Goal: Find specific page/section: Find specific page/section

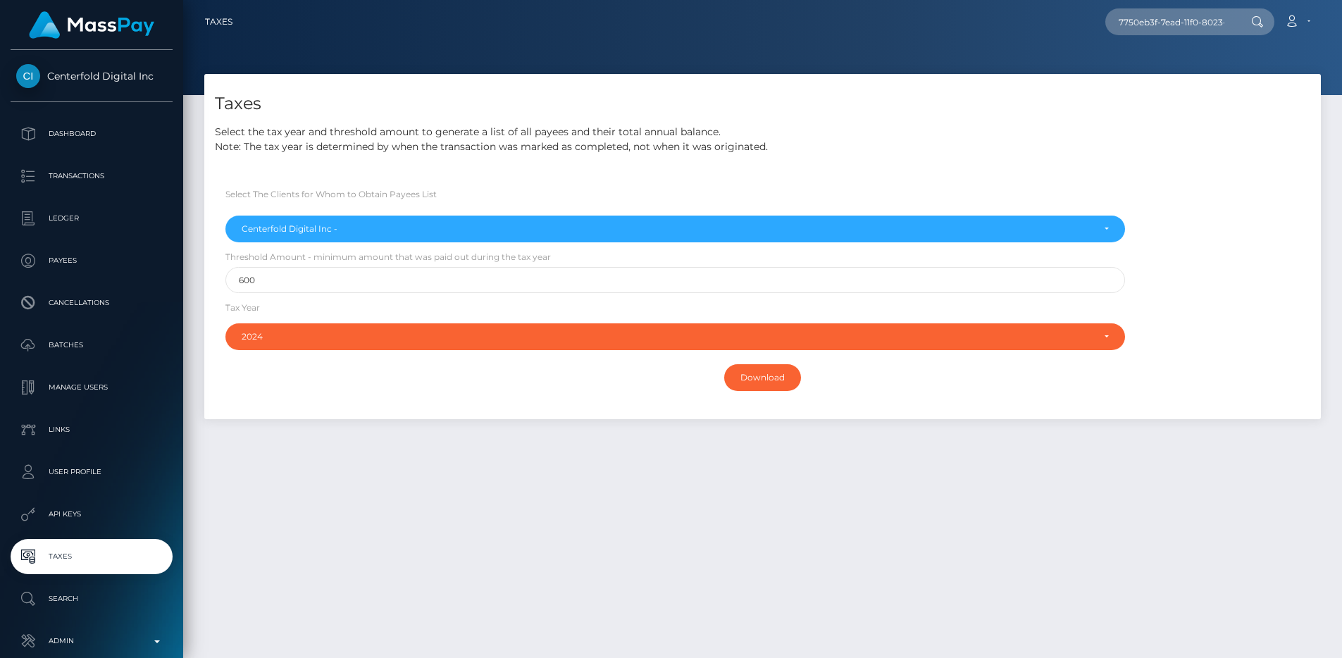
select select "279"
select select "2024"
click at [757, 379] on input "Download" at bounding box center [762, 377] width 77 height 27
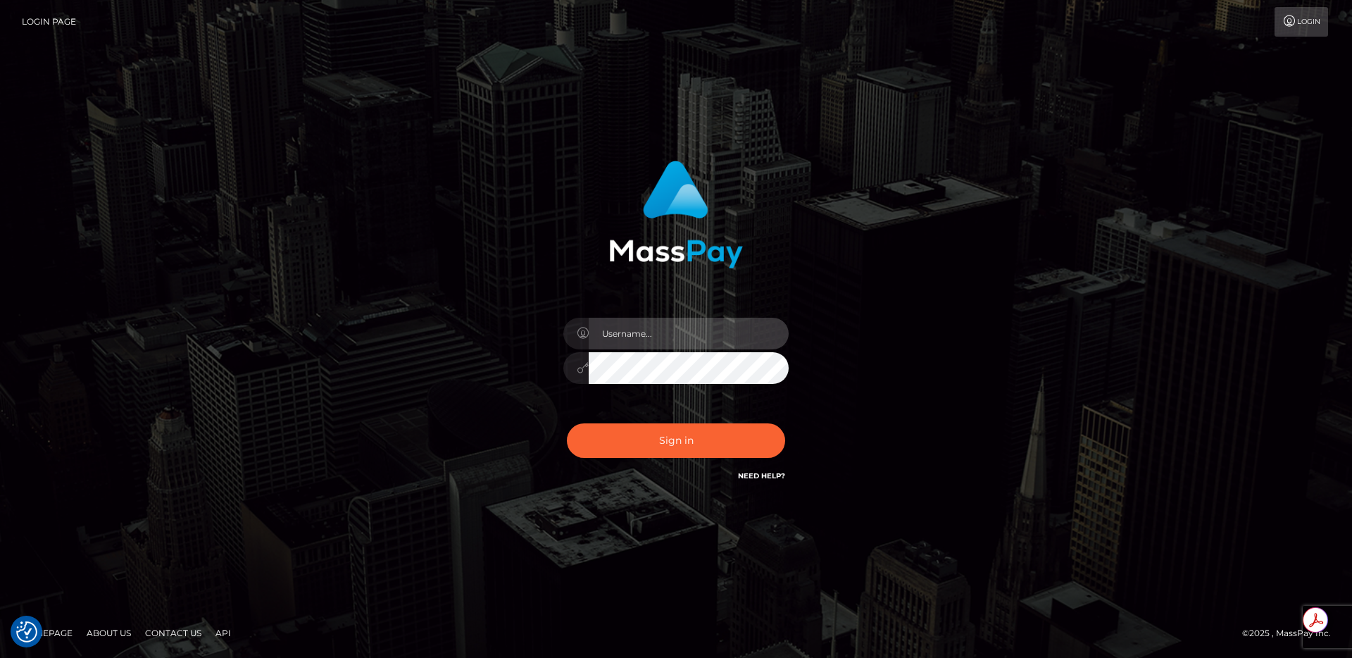
type input "egblue"
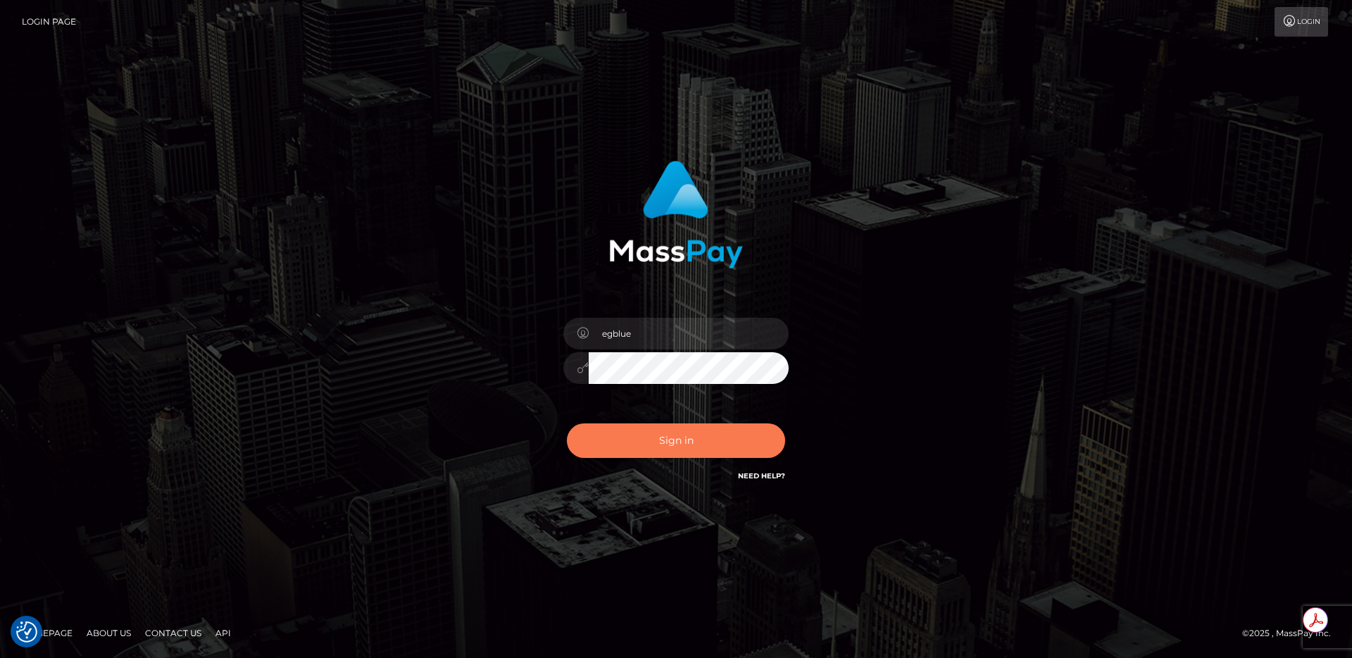
click at [691, 449] on button "Sign in" at bounding box center [676, 440] width 218 height 35
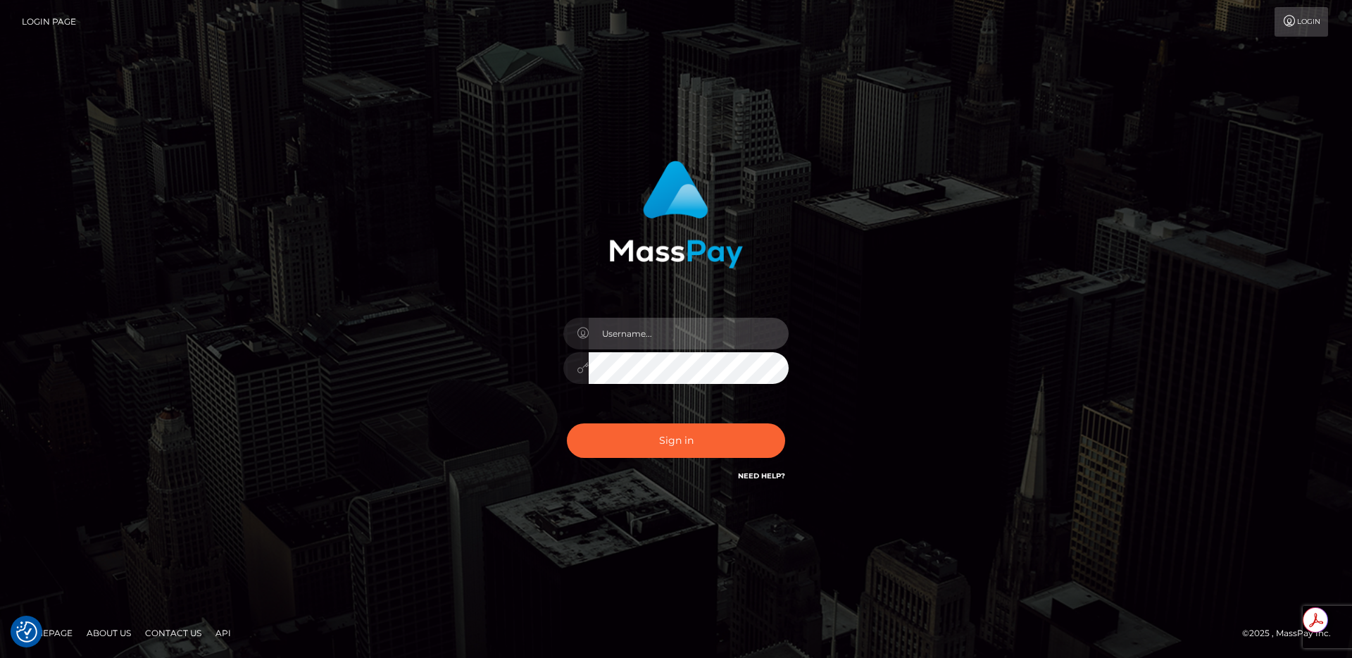
type input "egblue"
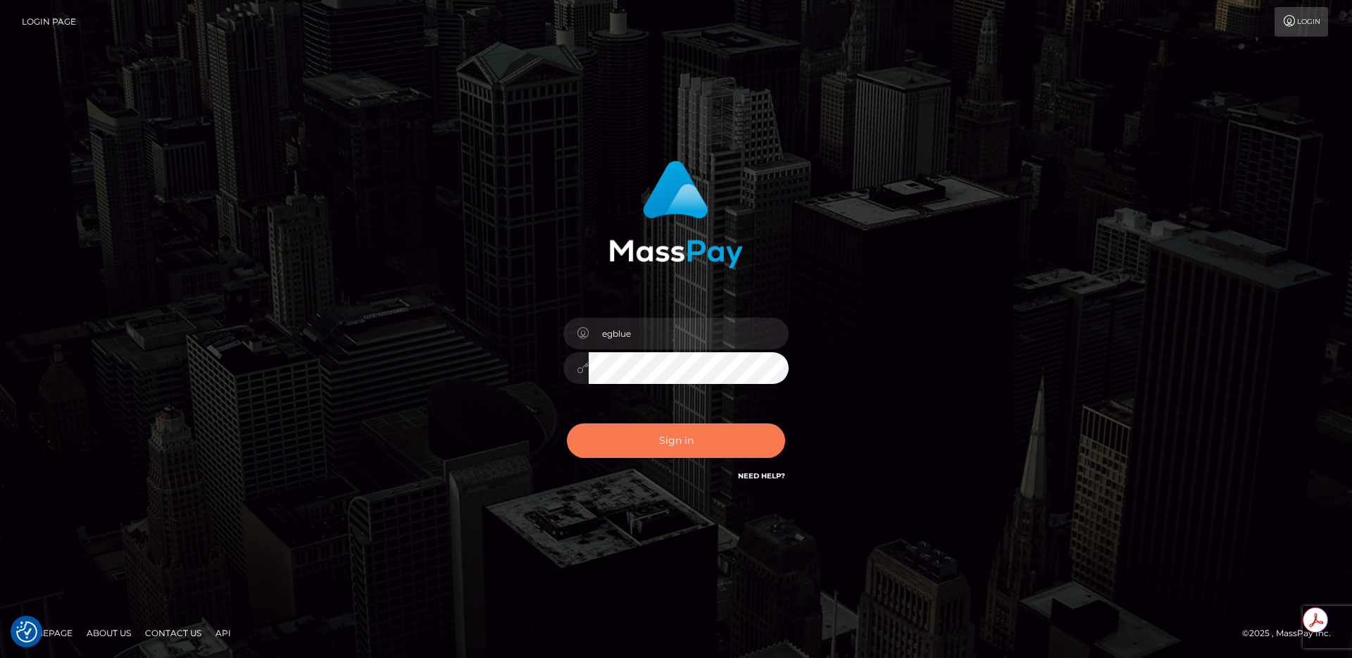
click at [661, 448] on button "Sign in" at bounding box center [676, 440] width 218 height 35
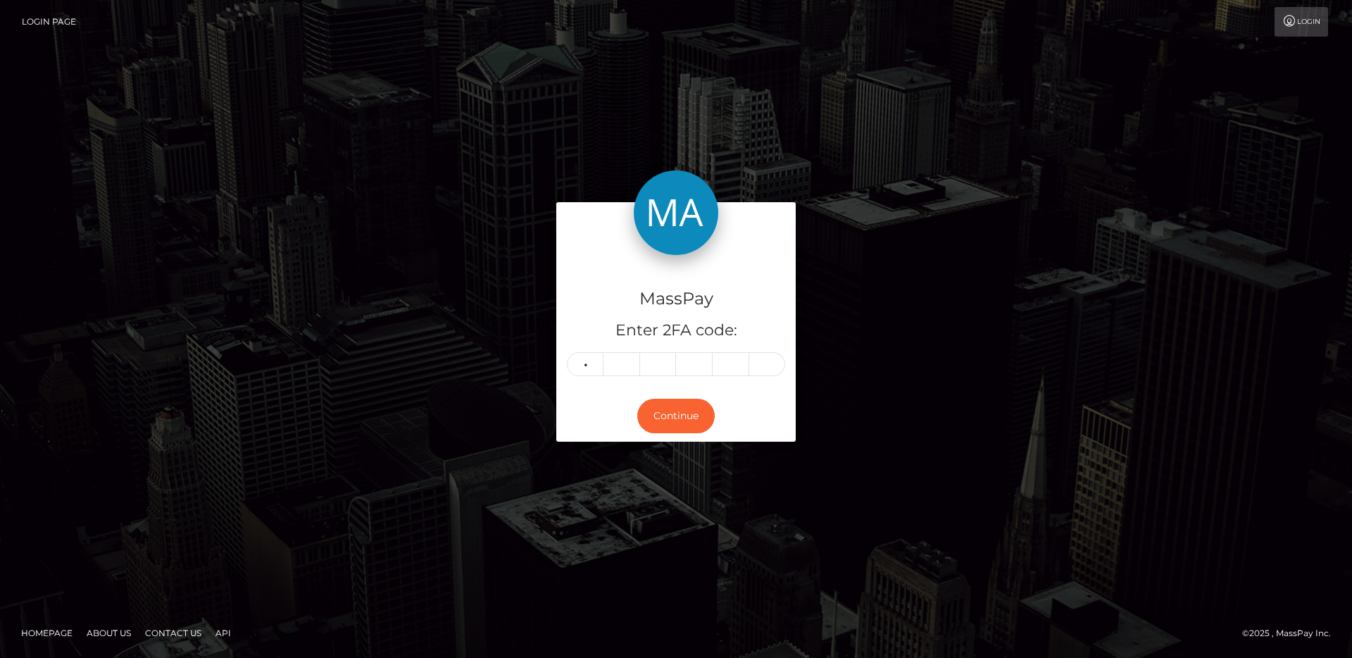
type input "1"
type input "8"
type input "5"
type input "7"
type input "1"
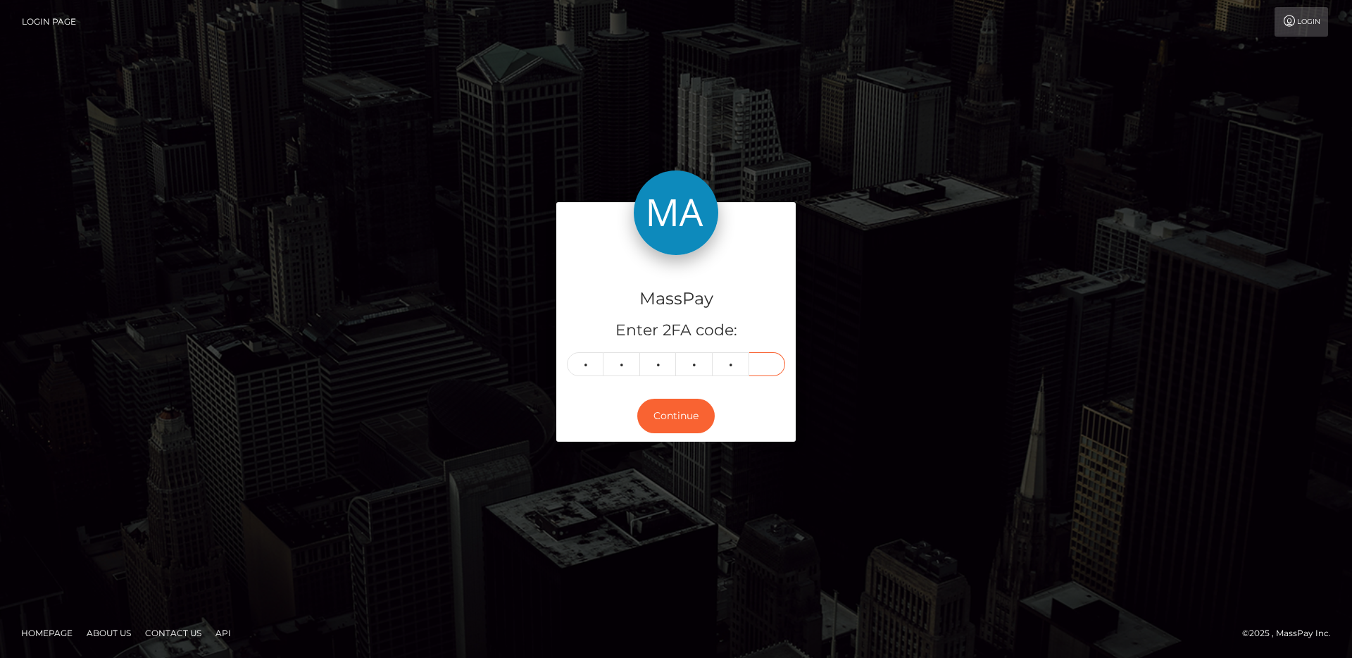
type input "7"
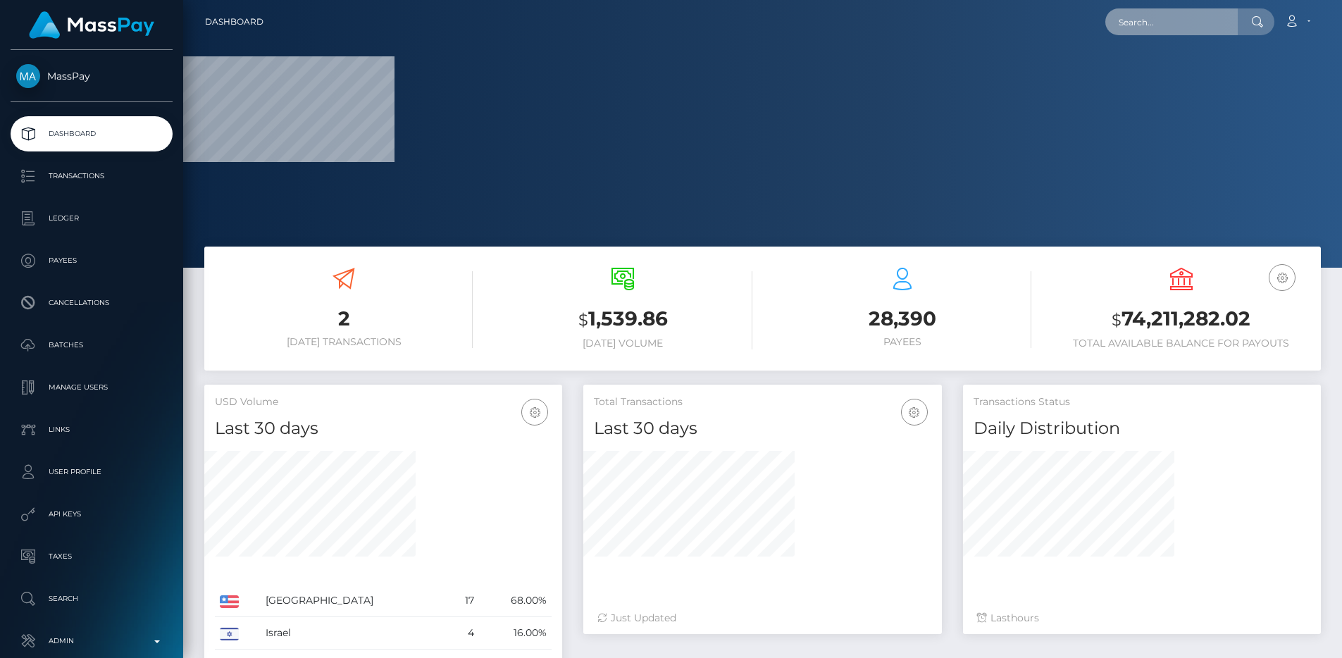
click at [1127, 21] on input "text" at bounding box center [1171, 21] width 132 height 27
paste input "ebb73eb6-87e2-11f0-8023-0266f44cc279"
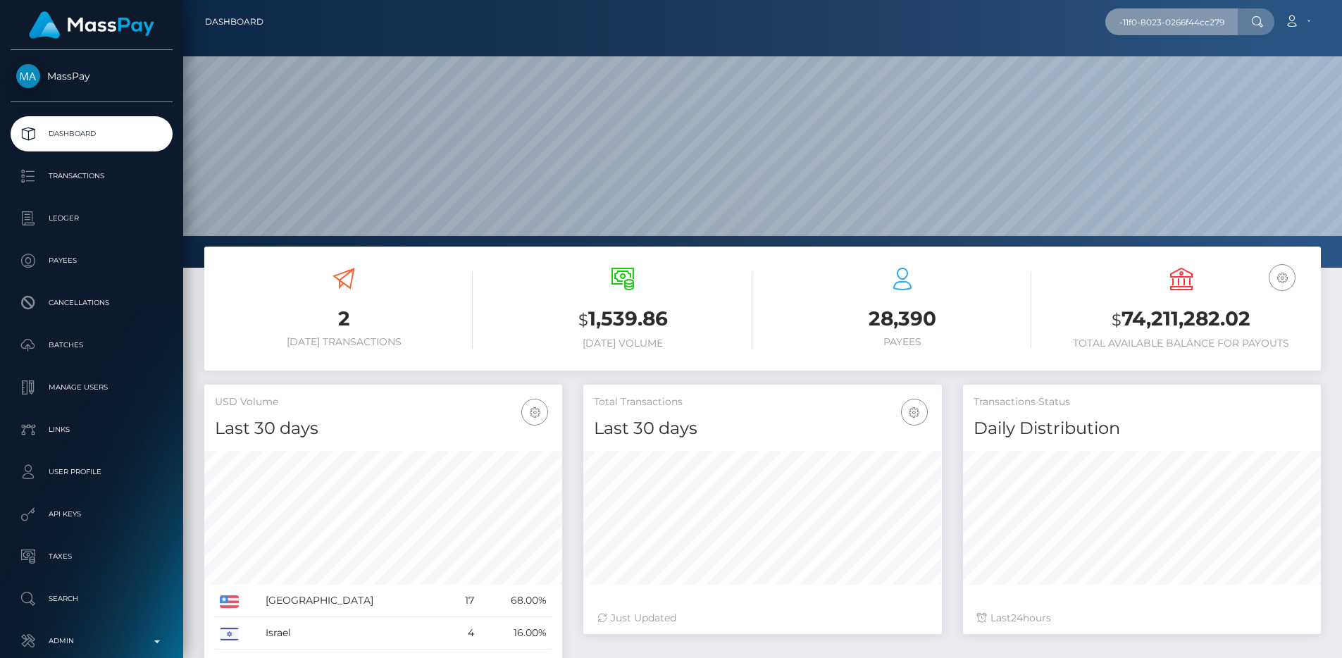
scroll to position [0, 75]
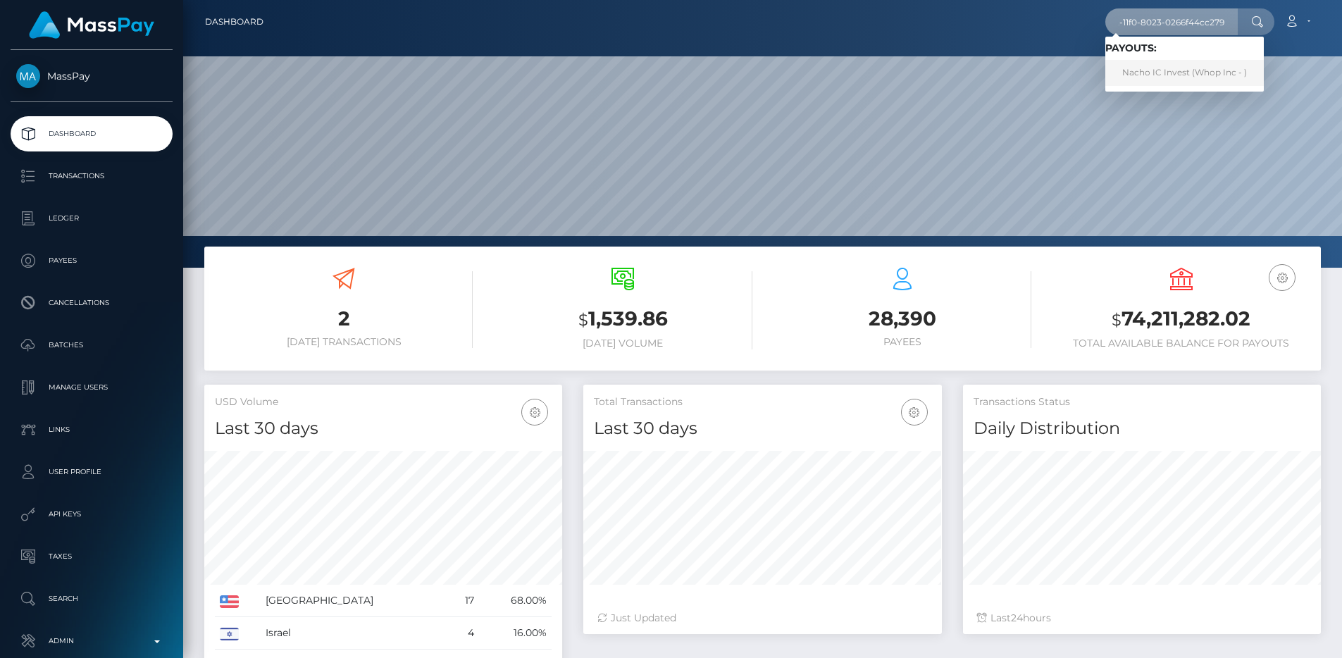
type input "ebb73eb6-87e2-11f0-8023-0266f44cc279"
click at [1146, 68] on link "Nacho IC Invest (Whop Inc - )" at bounding box center [1184, 73] width 158 height 26
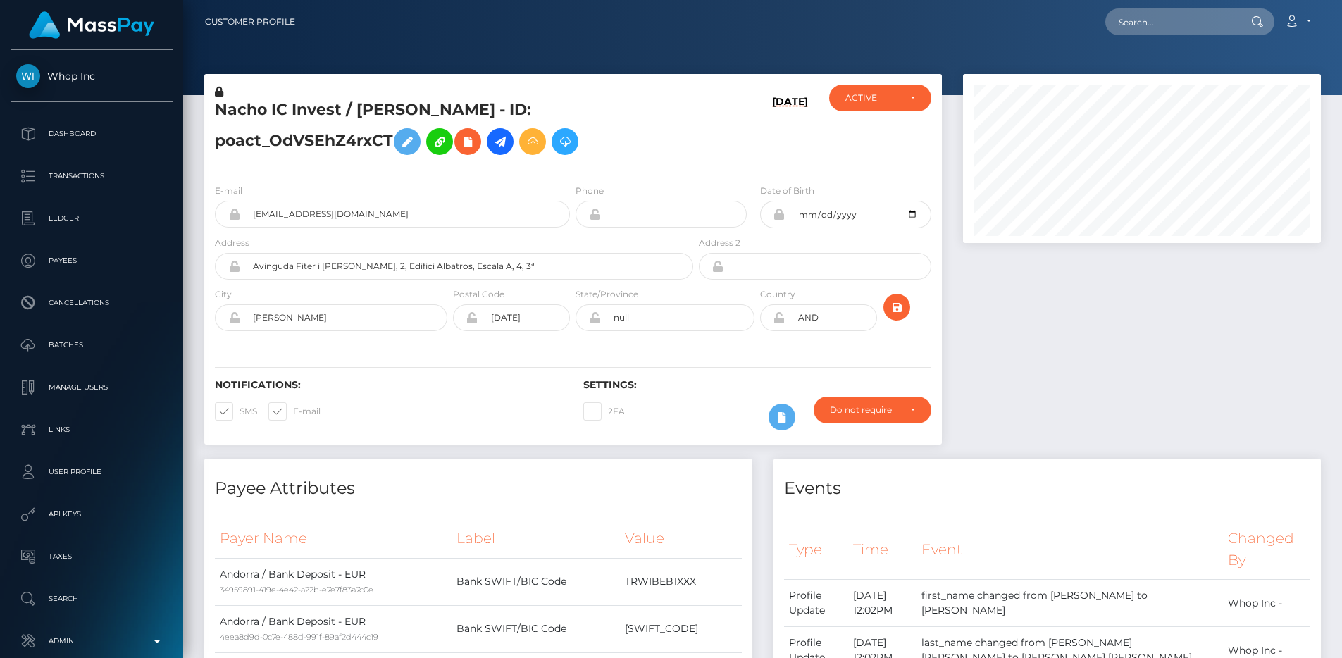
scroll to position [169, 359]
click at [718, 156] on div "09/02/25" at bounding box center [757, 129] width 123 height 88
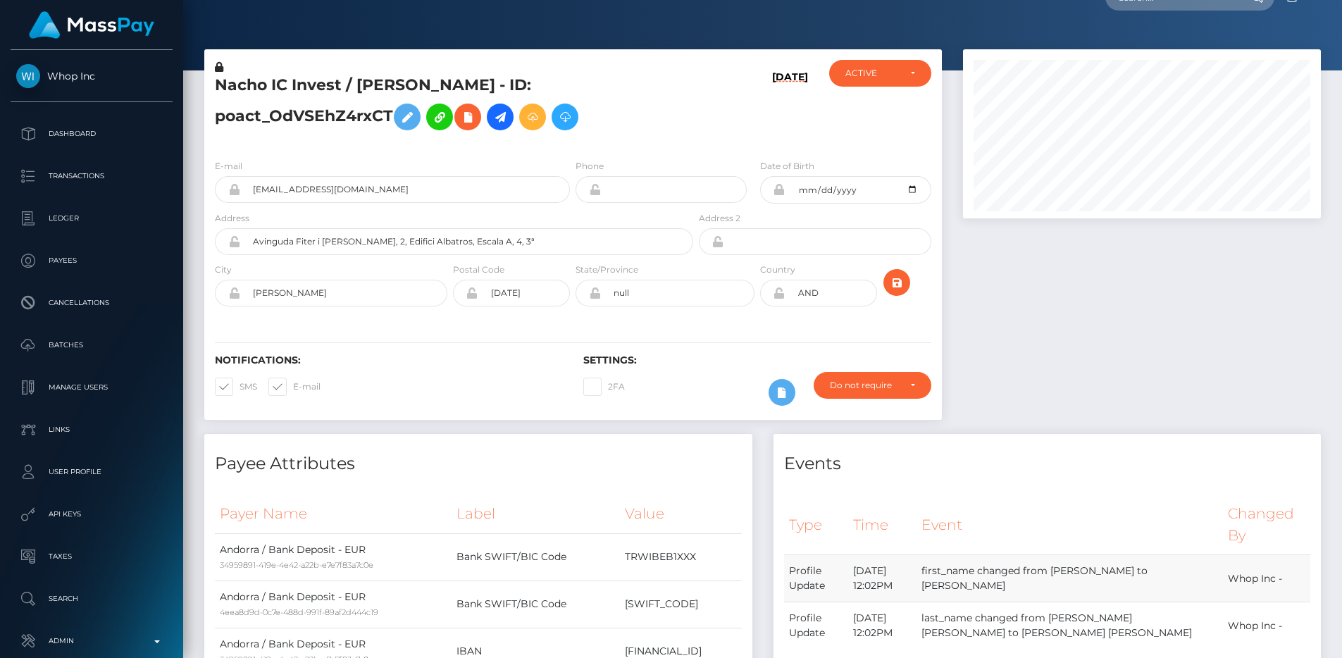
scroll to position [0, 0]
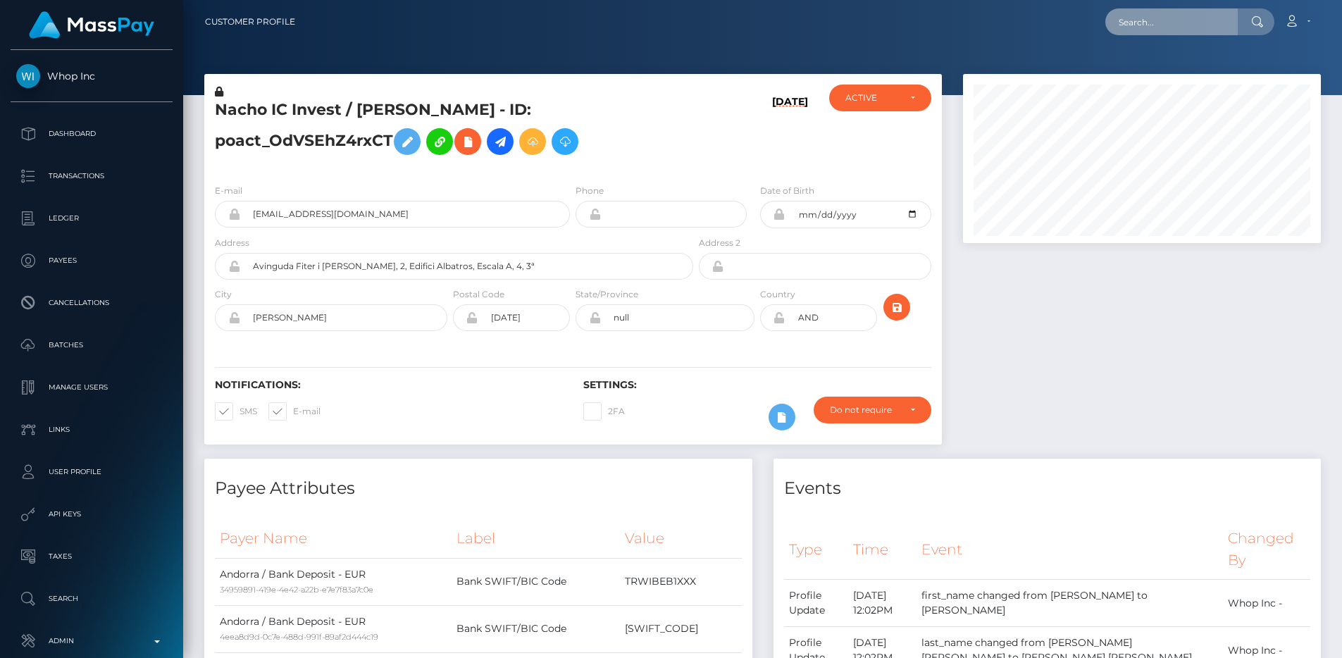
click at [1153, 20] on input "text" at bounding box center [1171, 21] width 132 height 27
paste input "1e422f68-85da-11f0-8023-0266f44cc279"
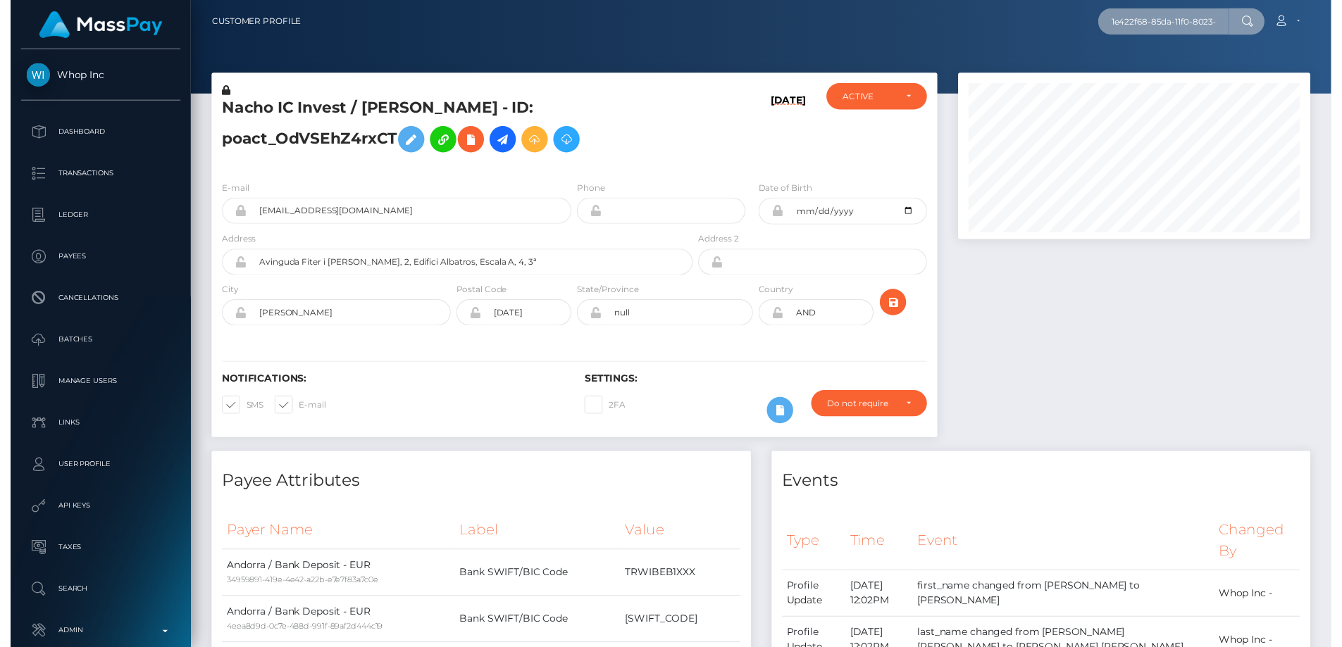
scroll to position [0, 68]
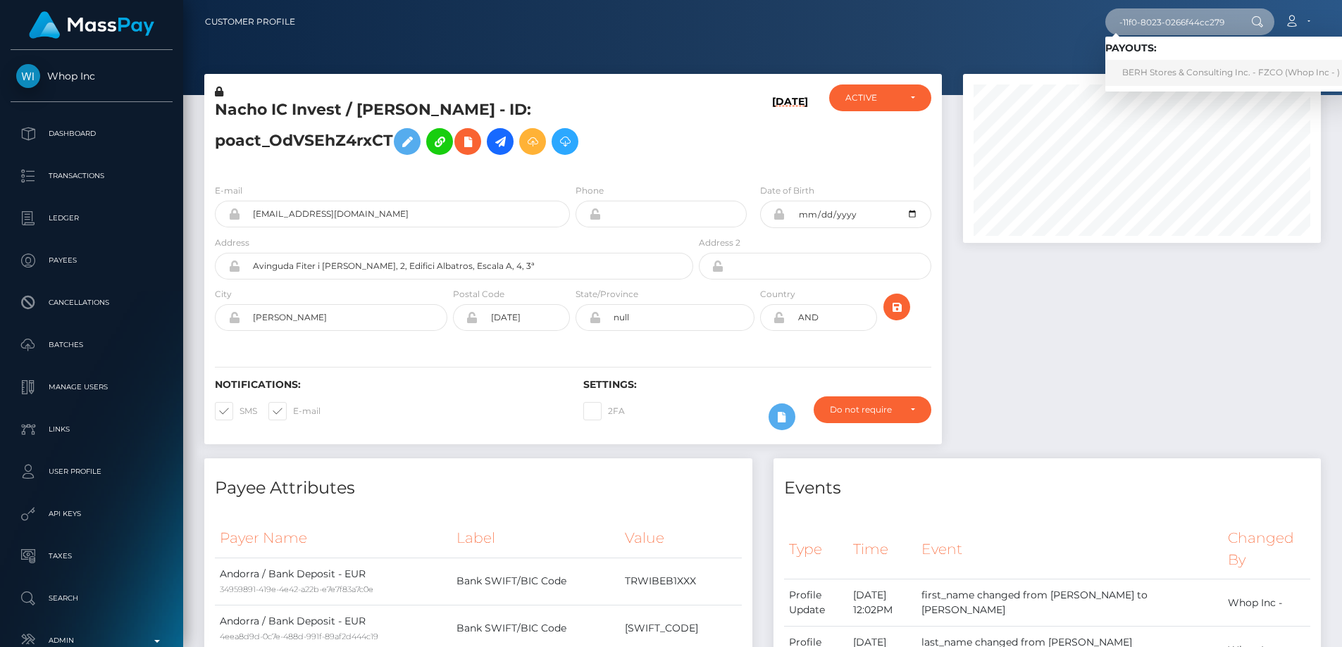
type input "1e422f68-85da-11f0-8023-0266f44cc279"
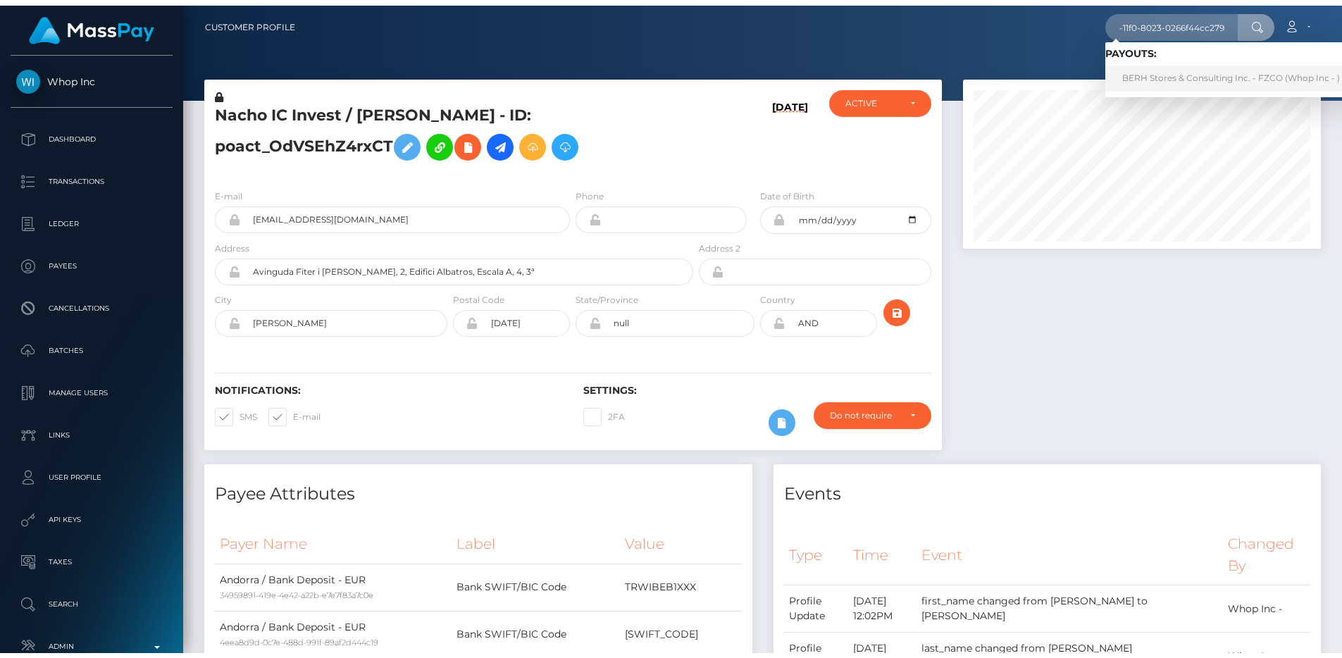
scroll to position [0, 0]
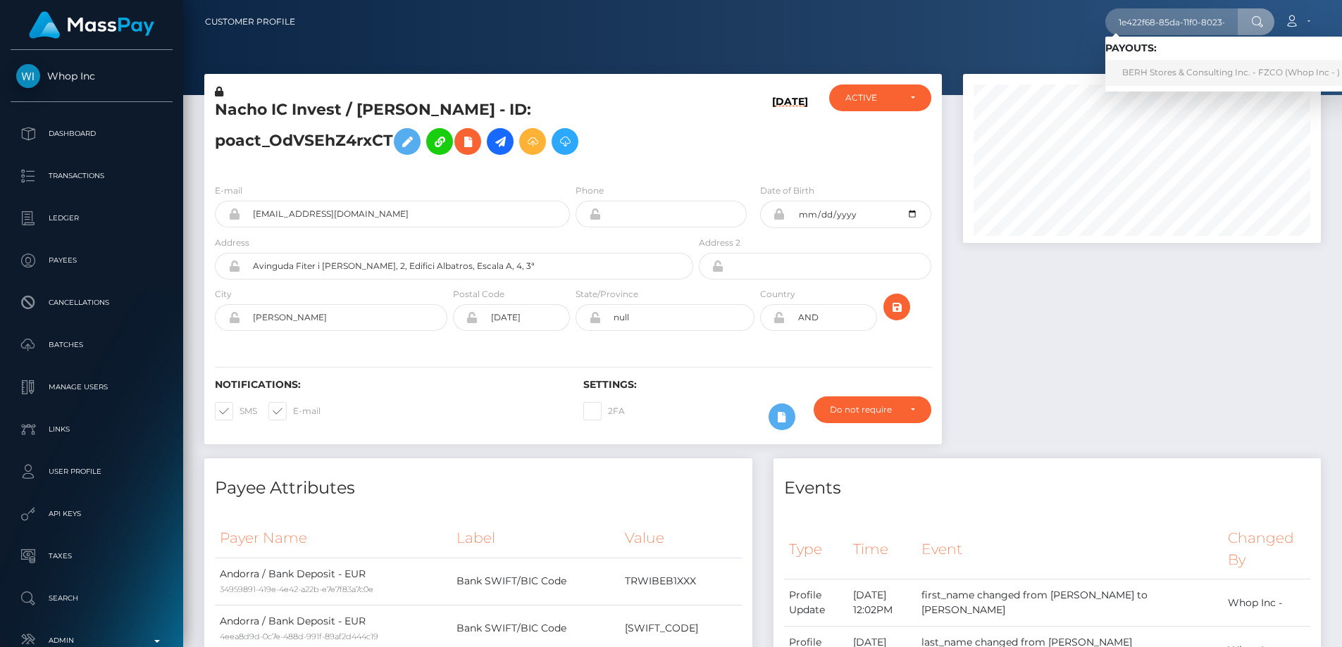
click at [1176, 68] on link "BERH Stores & Consulting Inc. - FZCO (Whop Inc - )" at bounding box center [1230, 73] width 251 height 26
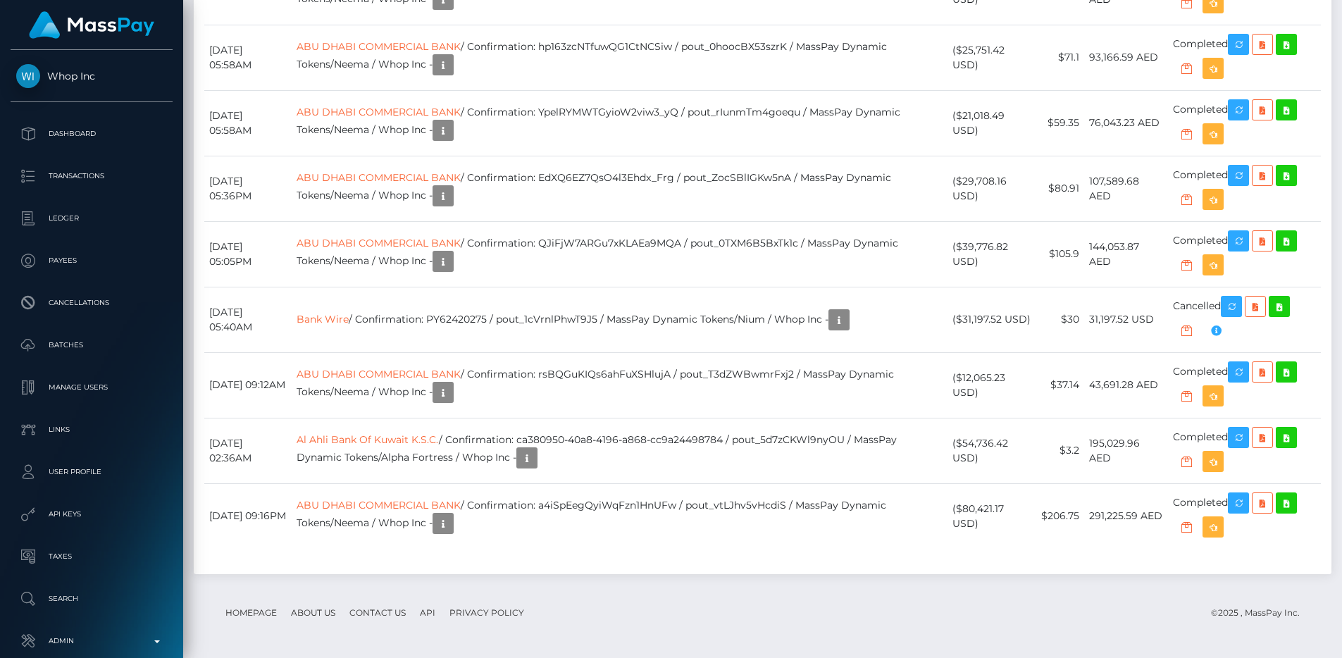
scroll to position [2057, 0]
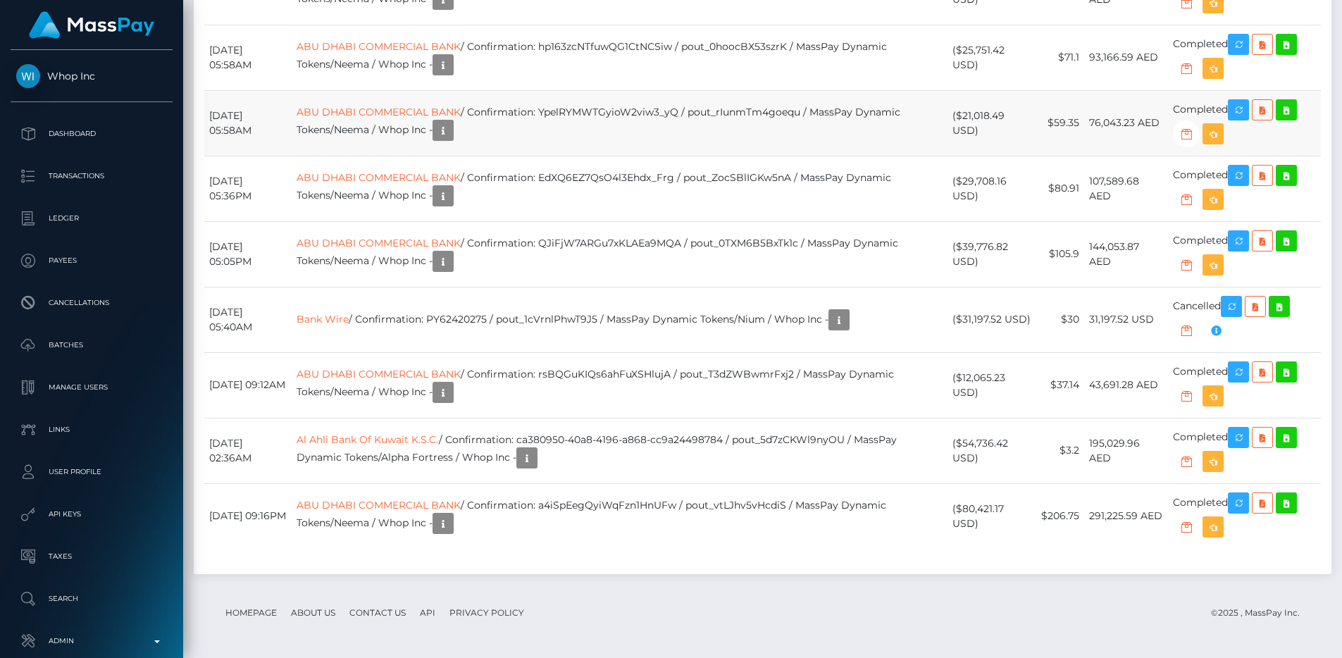
copy td "yrf0uGySSR2IbEMurC5Lxg"
click at [113, 632] on p "Admin" at bounding box center [91, 640] width 151 height 21
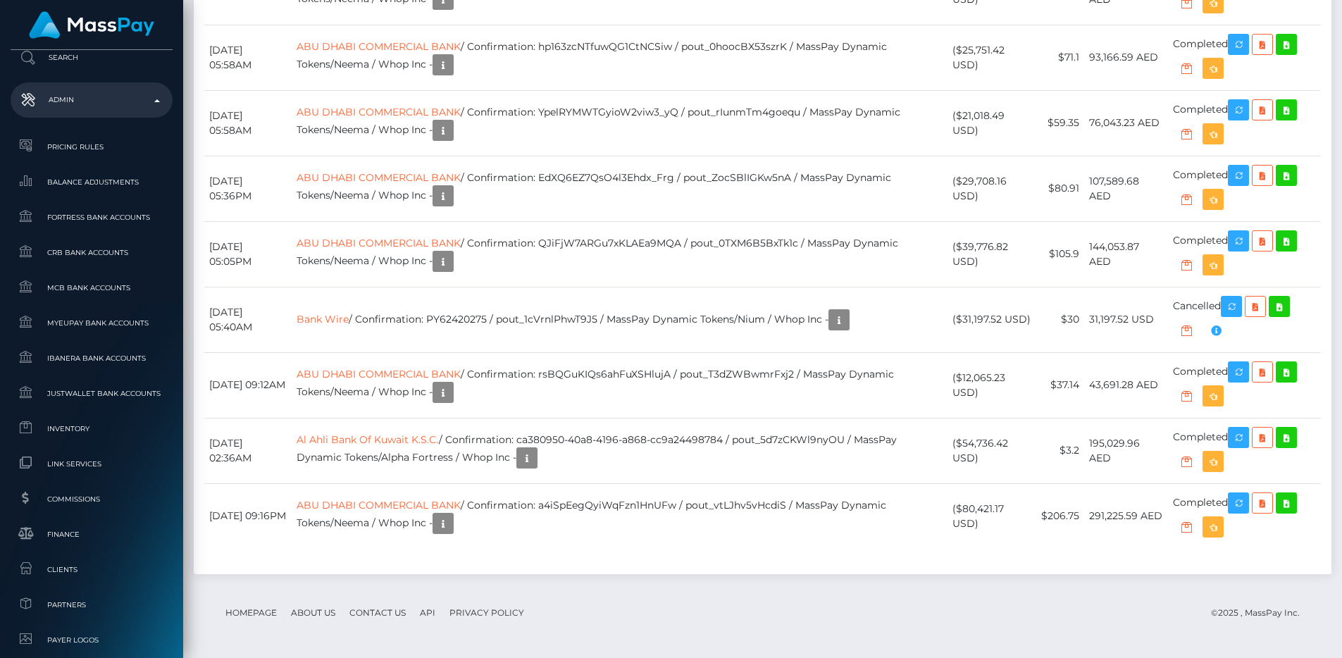
scroll to position [861, 0]
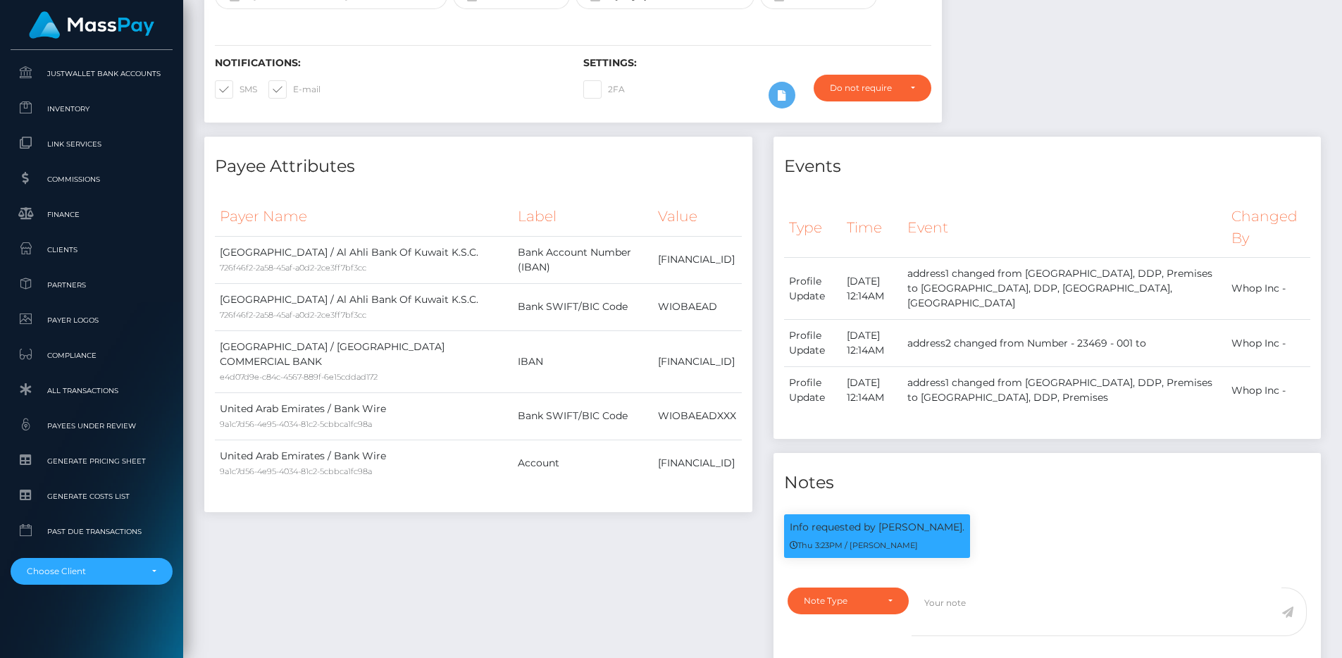
scroll to position [0, 0]
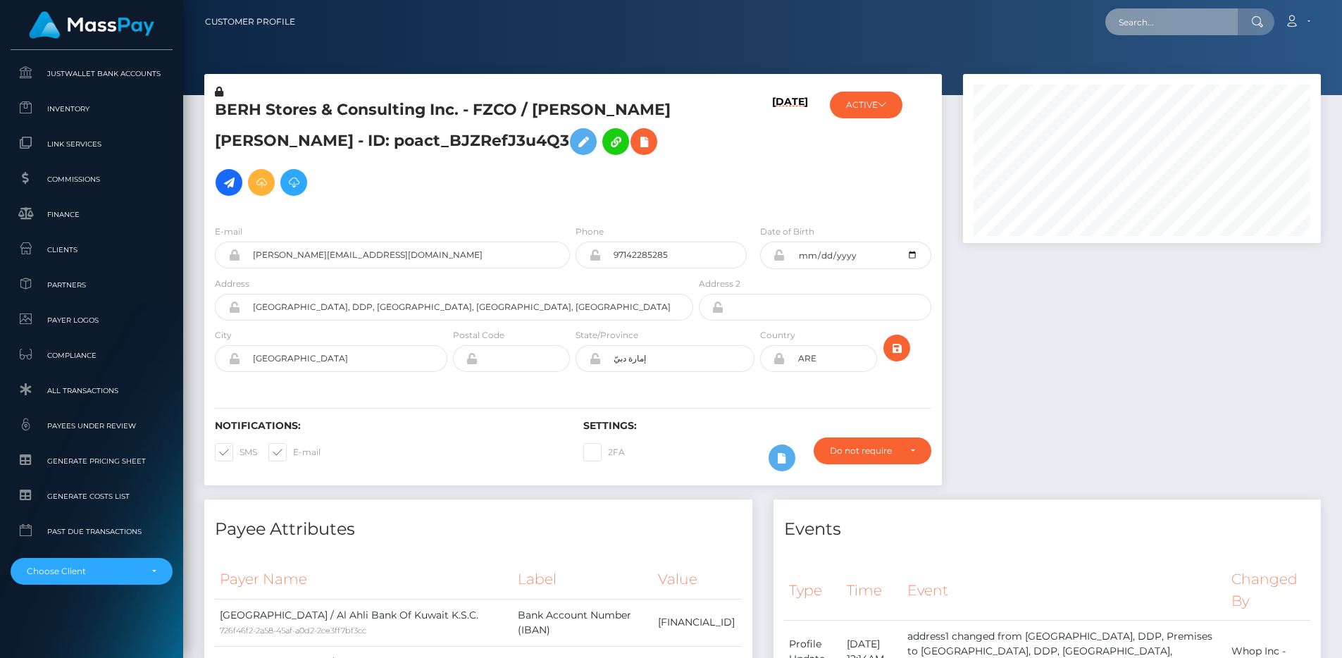
click at [1174, 20] on input "text" at bounding box center [1171, 21] width 132 height 27
paste input "6b5bcb24-7f8f-11f0-8023-0266f44cc279"
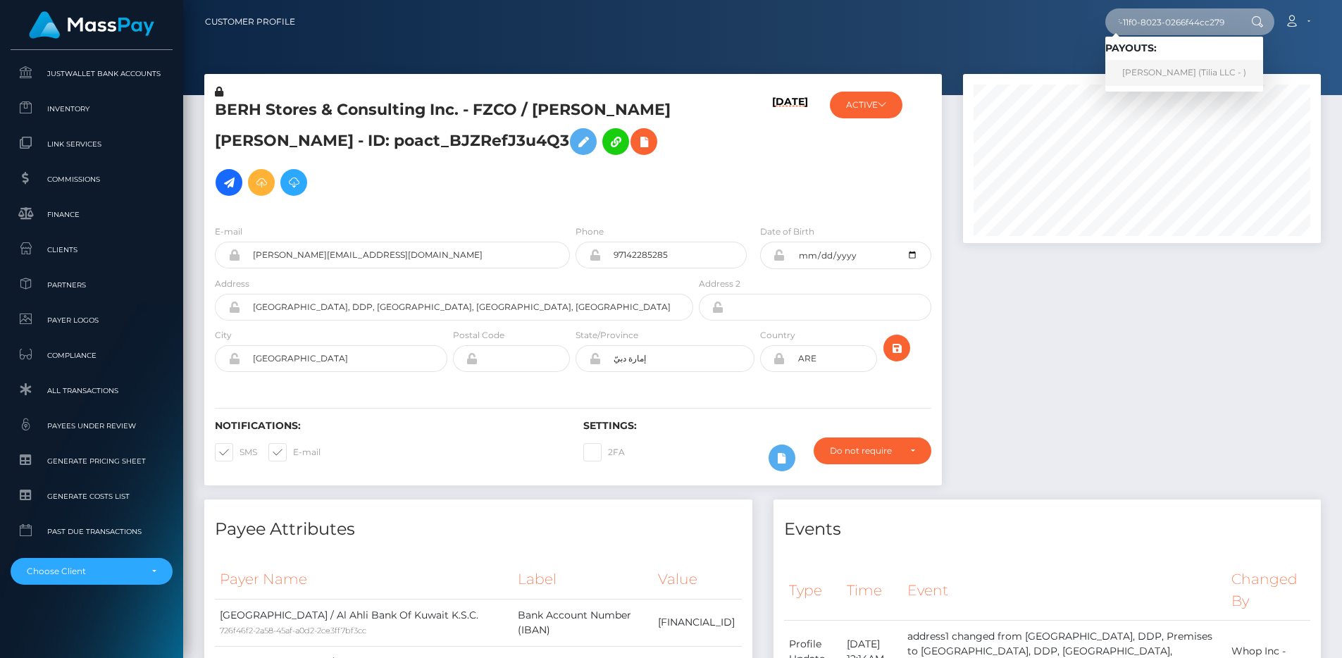
type input "6b5bcb24-7f8f-11f0-8023-0266f44cc279"
click at [1171, 71] on link "James Williams (Tilia LLC - )" at bounding box center [1184, 73] width 158 height 26
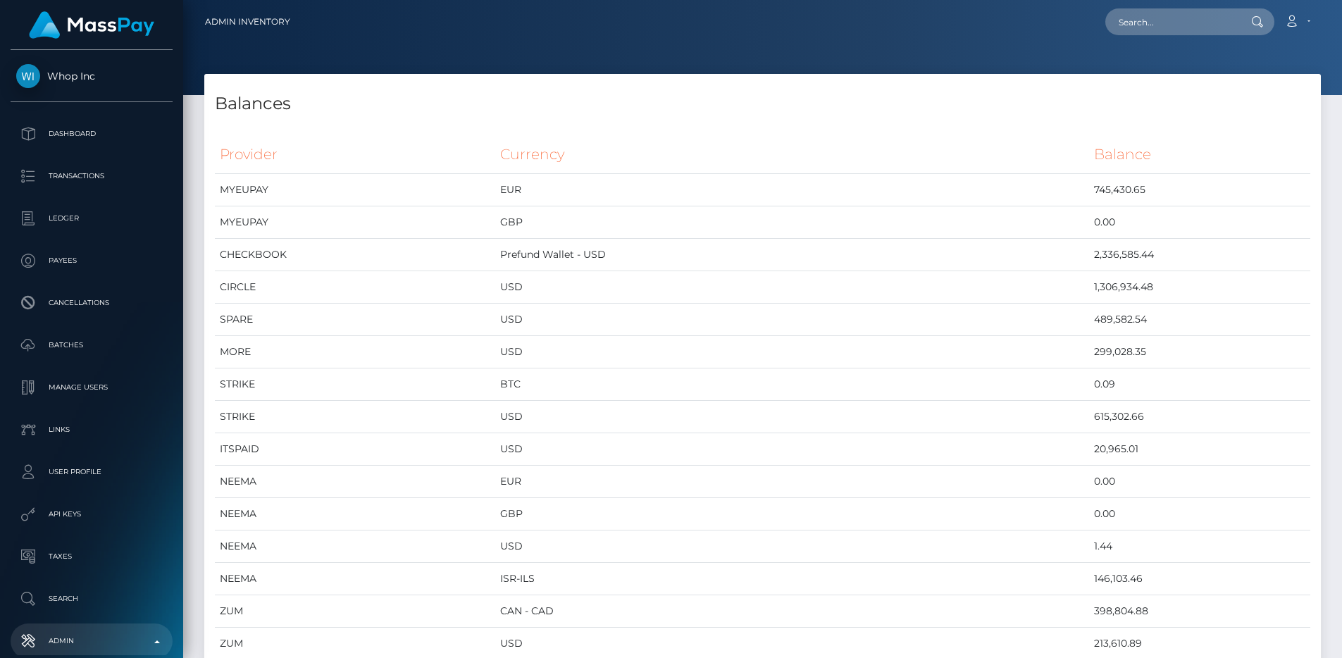
scroll to position [6551, 1116]
click at [854, 241] on td "Prefund Wallet - USD" at bounding box center [792, 255] width 595 height 32
click at [681, 555] on td "USD" at bounding box center [792, 546] width 595 height 32
click at [687, 483] on td "EUR" at bounding box center [792, 482] width 595 height 32
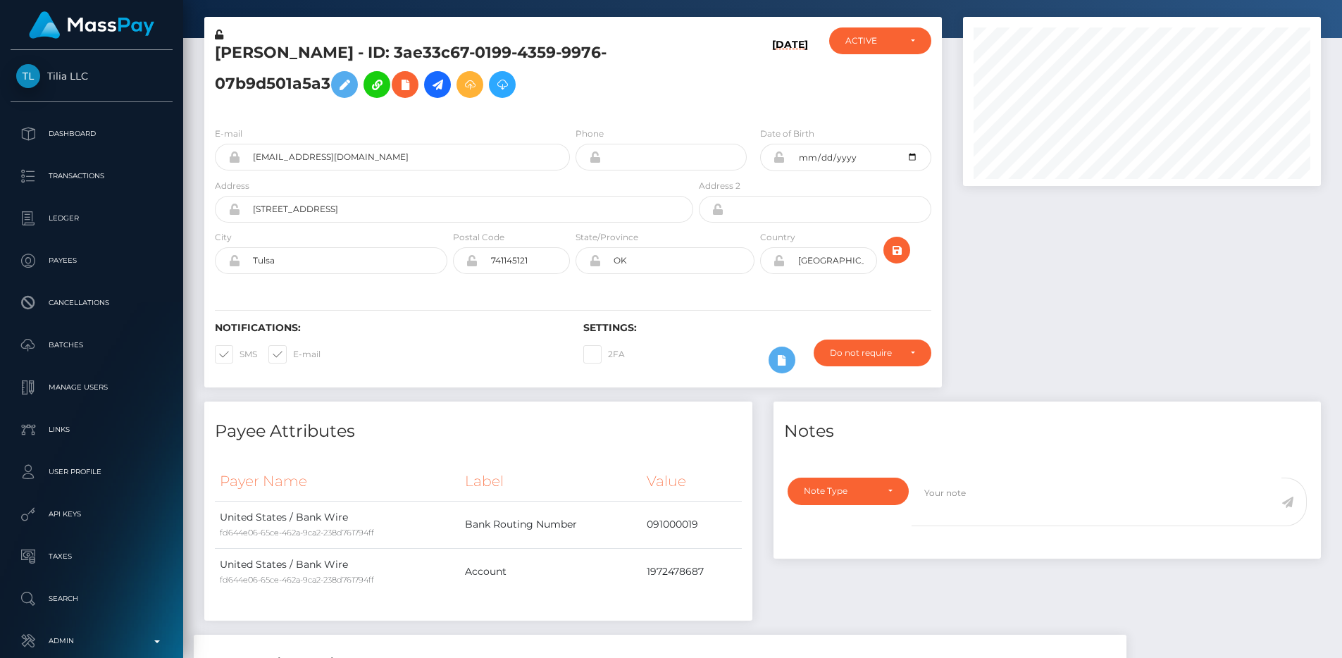
scroll to position [73, 0]
